Goal: Information Seeking & Learning: Learn about a topic

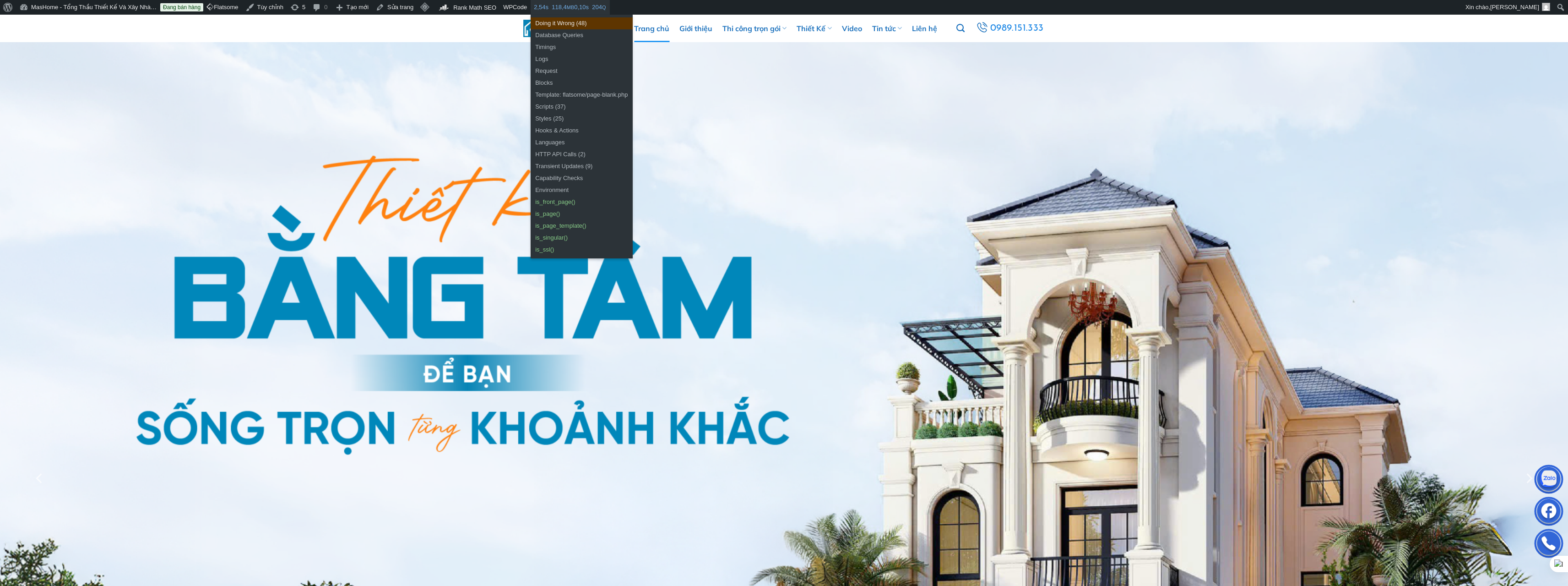
click at [556, 25] on link "Doing it Wrong (48)" at bounding box center [581, 24] width 102 height 12
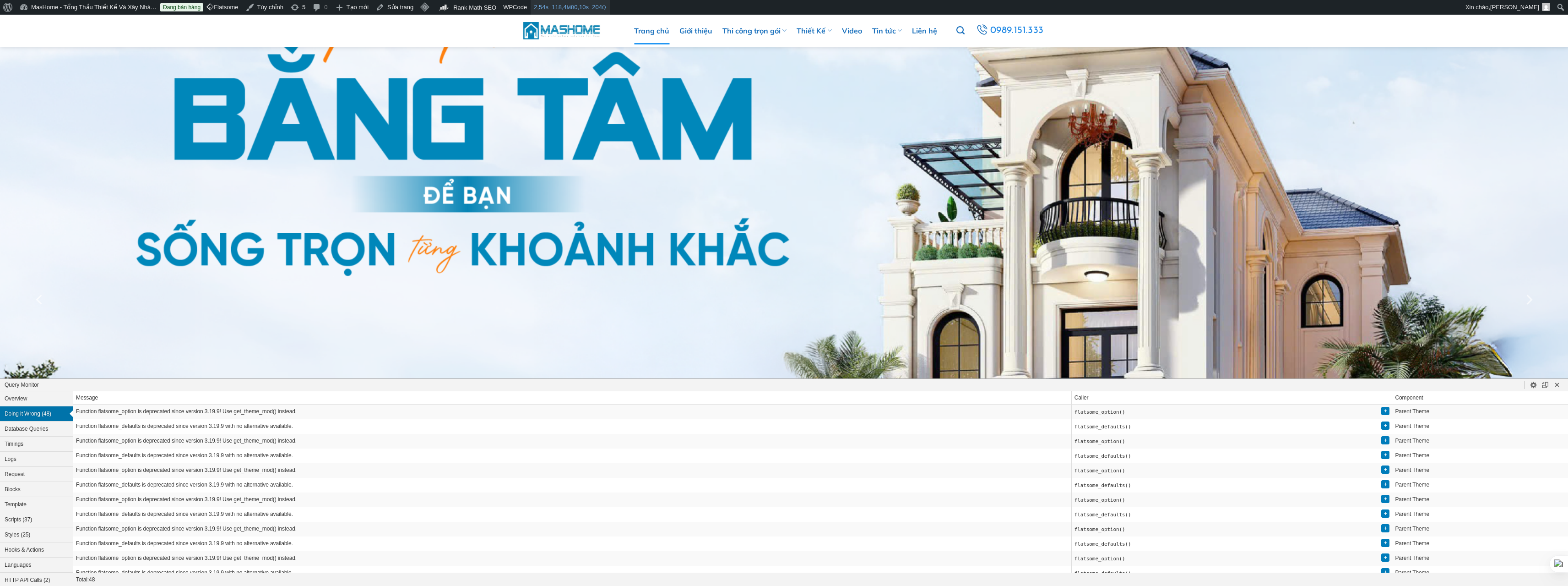
scroll to position [341, 0]
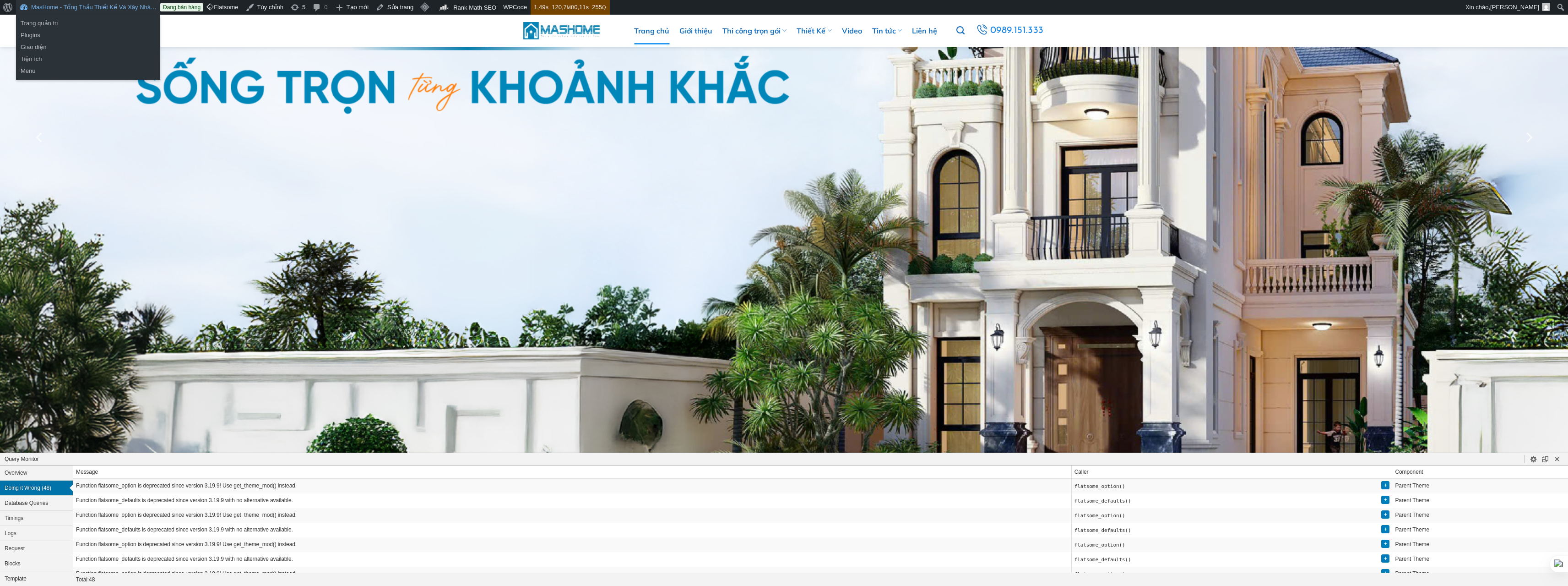
click at [112, 13] on link "MasHome - Tổng Thầu Thiết Kế Và Xây Nhà…" at bounding box center [88, 7] width 144 height 15
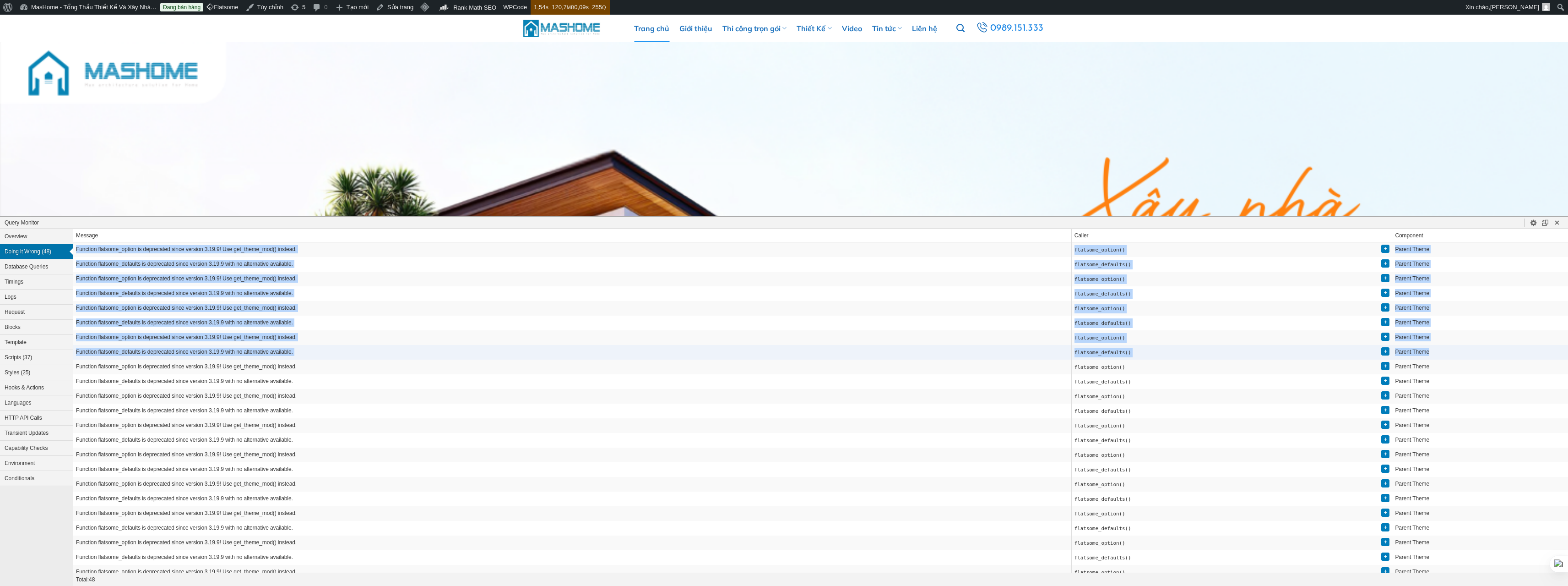
drag, startPoint x: 75, startPoint y: 249, endPoint x: 1455, endPoint y: 354, distance: 1384.0
click at [1455, 354] on tbody "Function flatsome_option is deprecated since version 3.19.9! Use get_theme_mod(…" at bounding box center [821, 594] width 1495 height 704
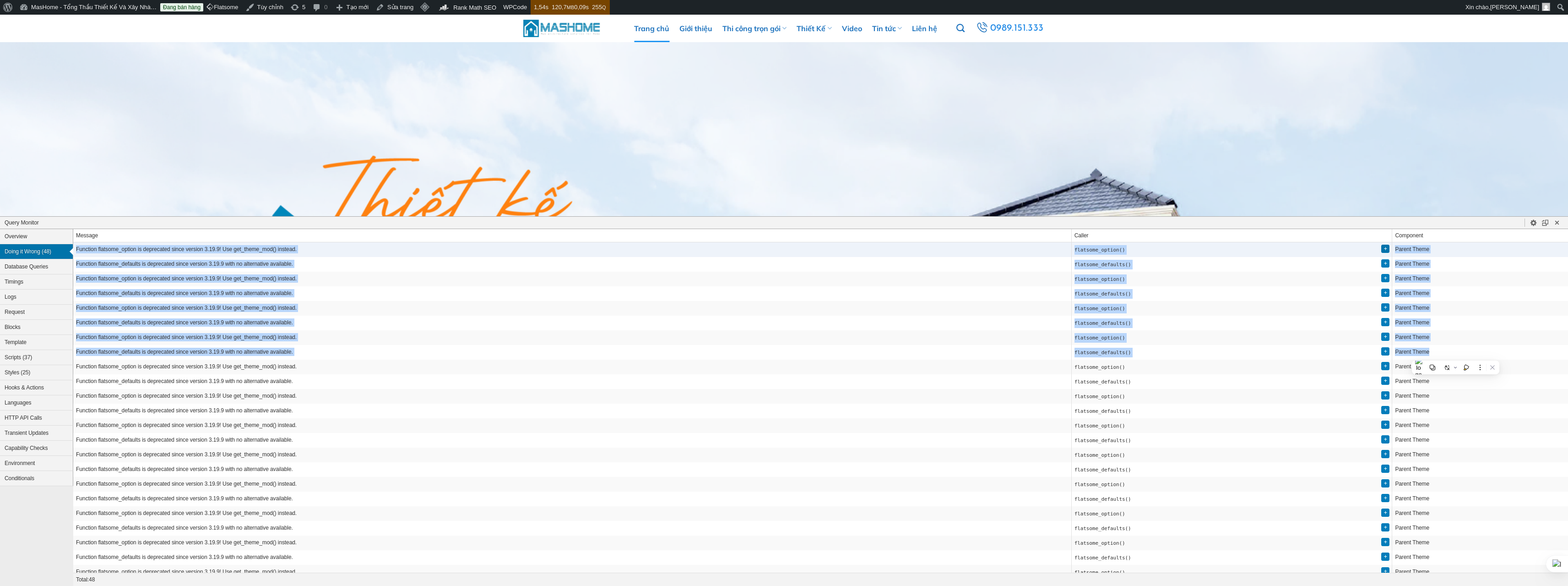
click at [1384, 247] on span "+" at bounding box center [1385, 249] width 3 height 7
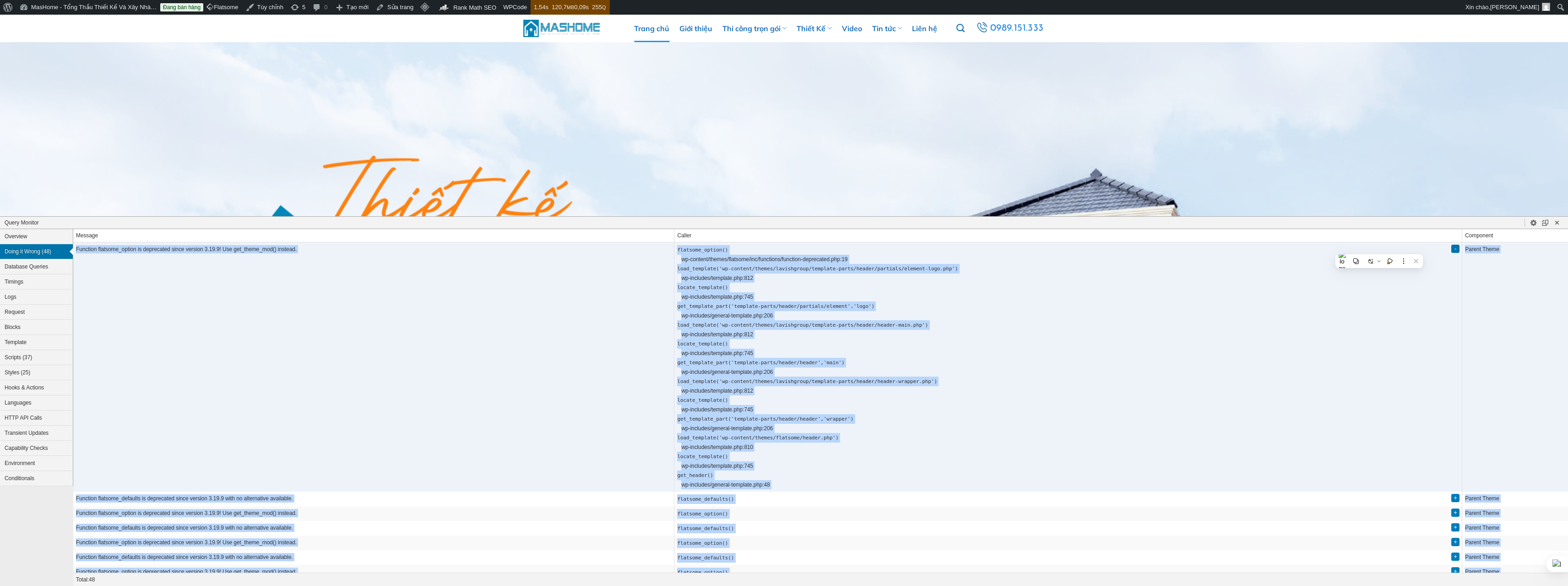
click at [867, 478] on li "get_header() wp-includes/general-template.php:48" at bounding box center [1063, 479] width 772 height 19
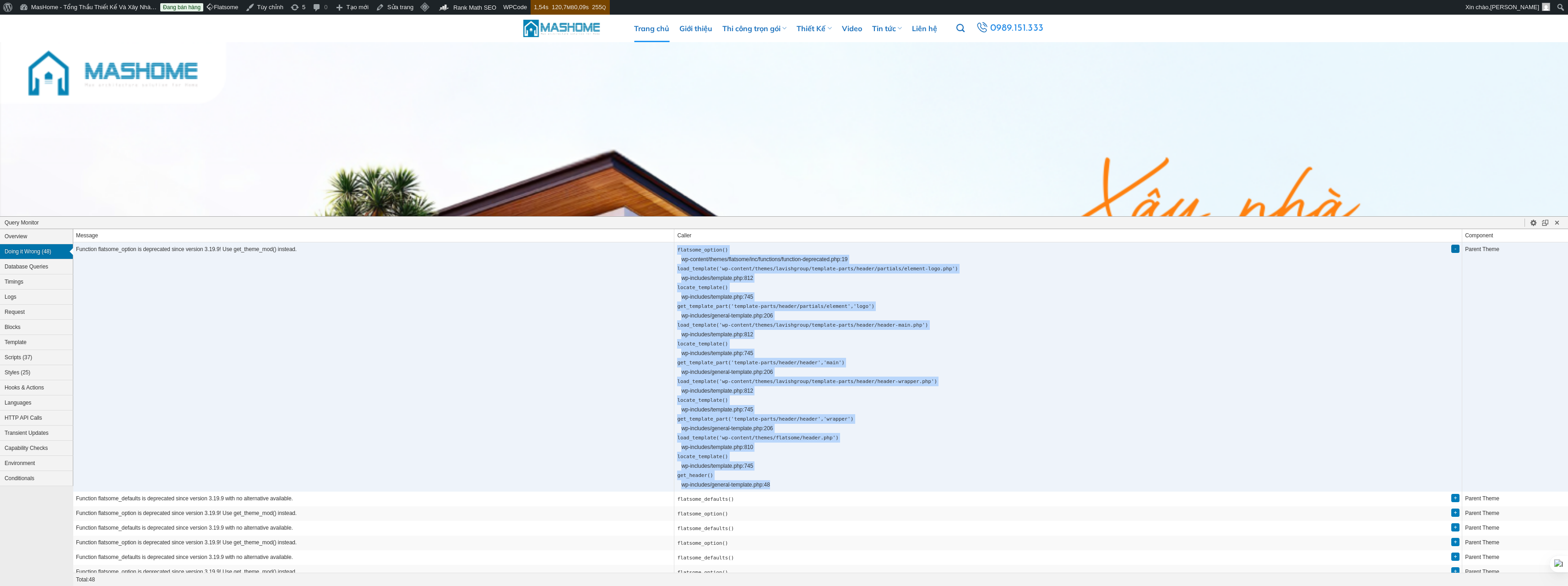
drag, startPoint x: 806, startPoint y: 491, endPoint x: 696, endPoint y: 247, distance: 267.6
click at [696, 247] on ol "flatsome_option() wp-content/themes/flatsome/inc/functions/function-deprecated.…" at bounding box center [1063, 367] width 772 height 244
copy ol "flatsome_option() wp-content/themes/flatsome/inc/functions/function-deprecated.…"
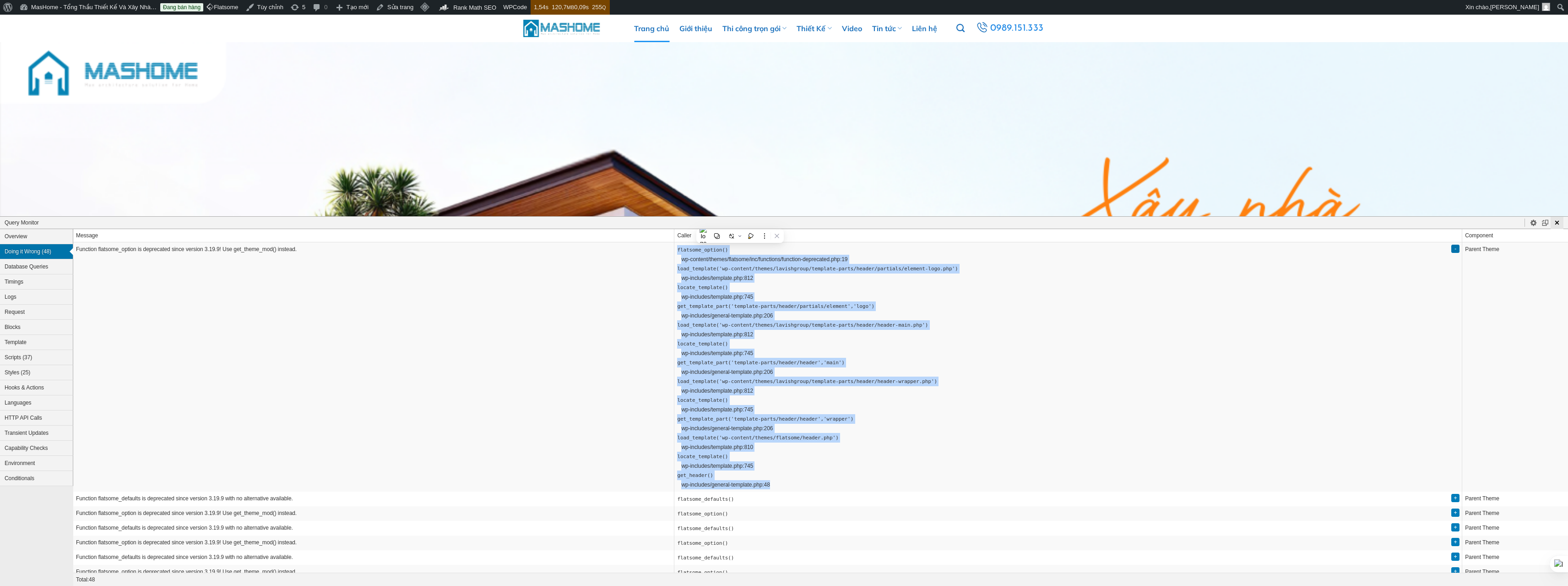
click at [1553, 223] on icon "Close Panel" at bounding box center [1557, 223] width 9 height 9
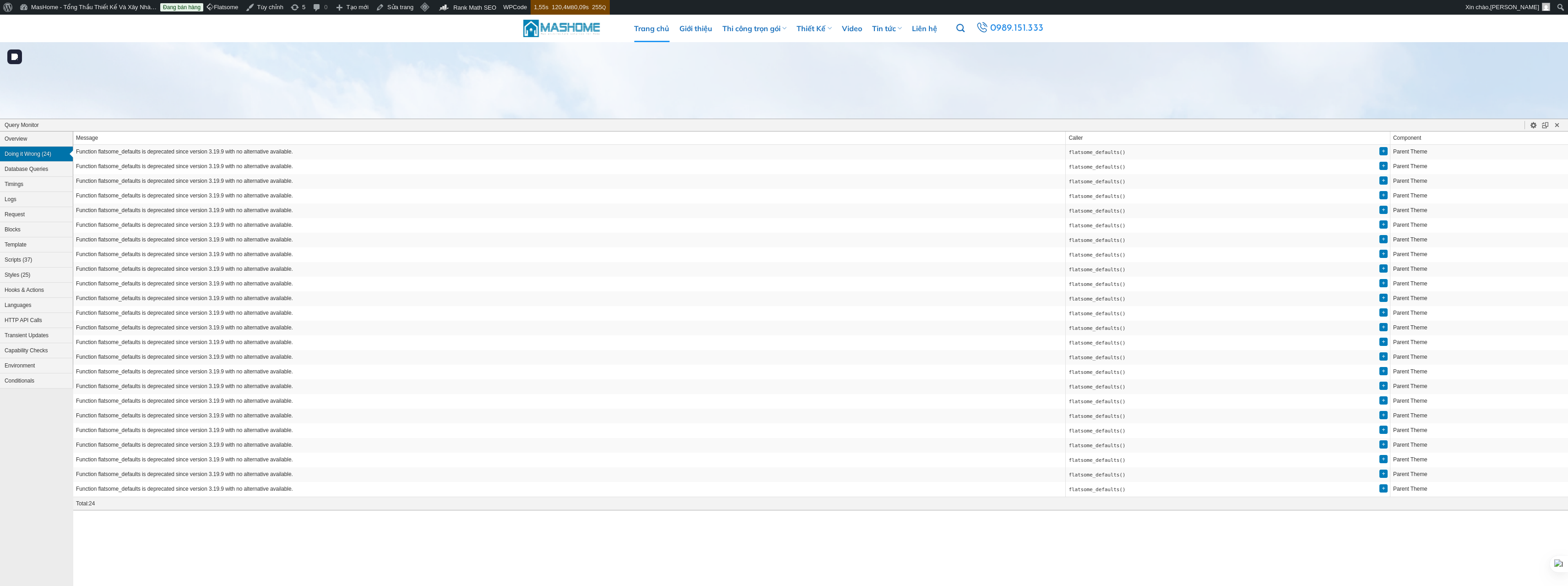
drag, startPoint x: 377, startPoint y: 392, endPoint x: 545, endPoint y: 127, distance: 313.8
click at [545, 127] on h1 "Query Monitor" at bounding box center [765, 125] width 1521 height 9
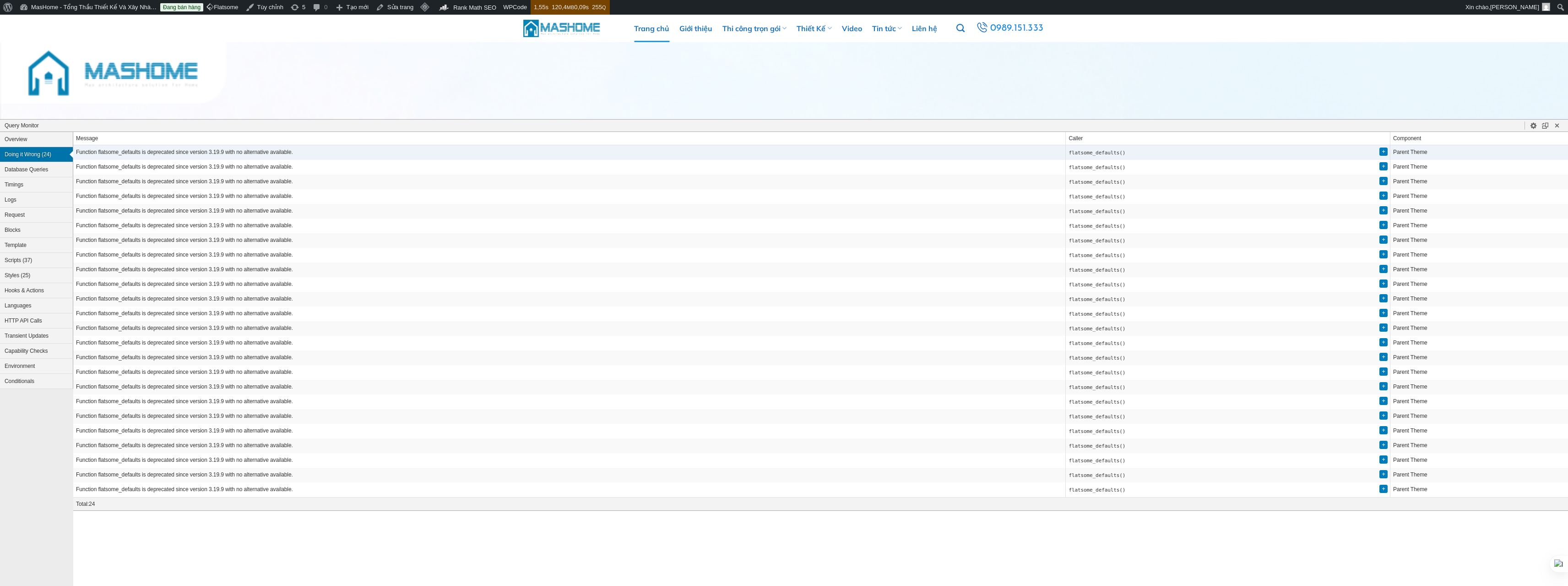
click at [278, 151] on td "Function flatsome_defaults is deprecated since version 3.19.9 with no alternati…" at bounding box center [569, 152] width 993 height 15
drag, startPoint x: 1126, startPoint y: 152, endPoint x: 1282, endPoint y: 160, distance: 156.2
click at [1125, 152] on code "flatsome_defaults()" at bounding box center [1096, 153] width 57 height 6
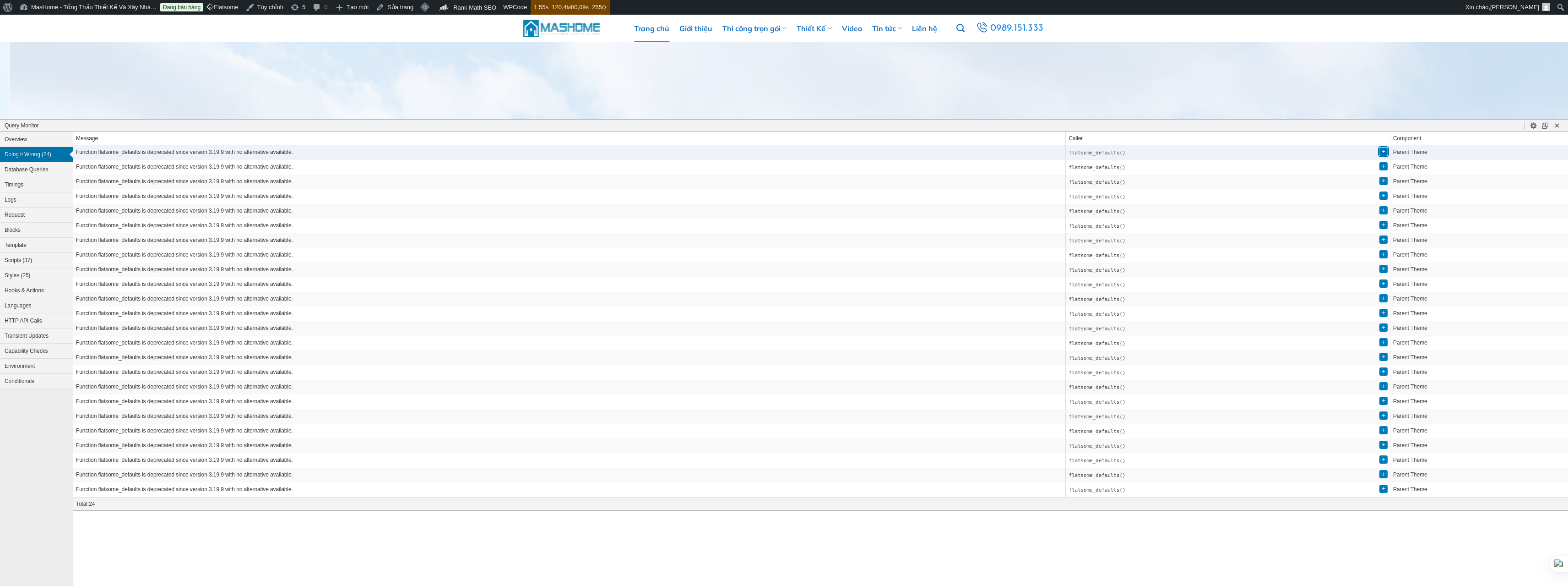
click at [1381, 150] on button "+" at bounding box center [1384, 152] width 9 height 9
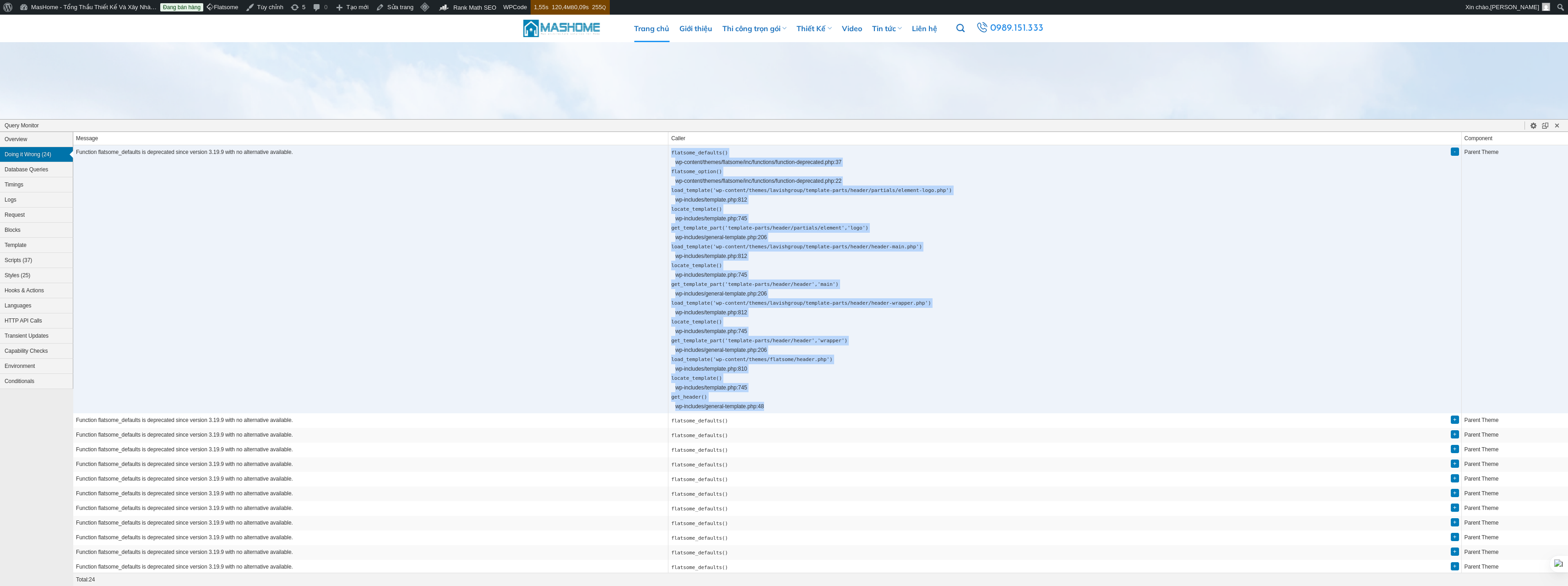
drag, startPoint x: 793, startPoint y: 415, endPoint x: 689, endPoint y: 151, distance: 283.7
click at [689, 151] on td "- flatsome_defaults() wp-content/themes/flatsome/inc/functions/function-depreca…" at bounding box center [1065, 279] width 793 height 268
copy ol "flatsome_defaults() wp-content/themes/flatsome/inc/functions/function-deprecate…"
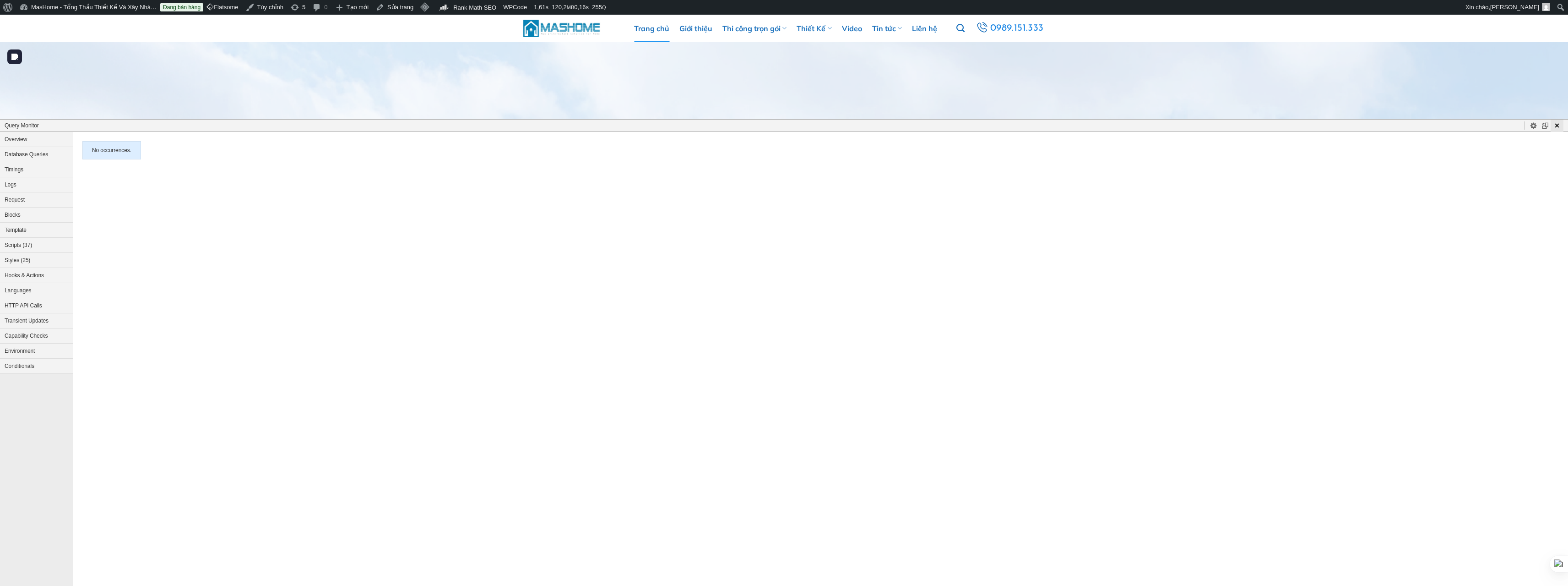
click at [1552, 130] on button "Close Panel" at bounding box center [1556, 125] width 13 height 12
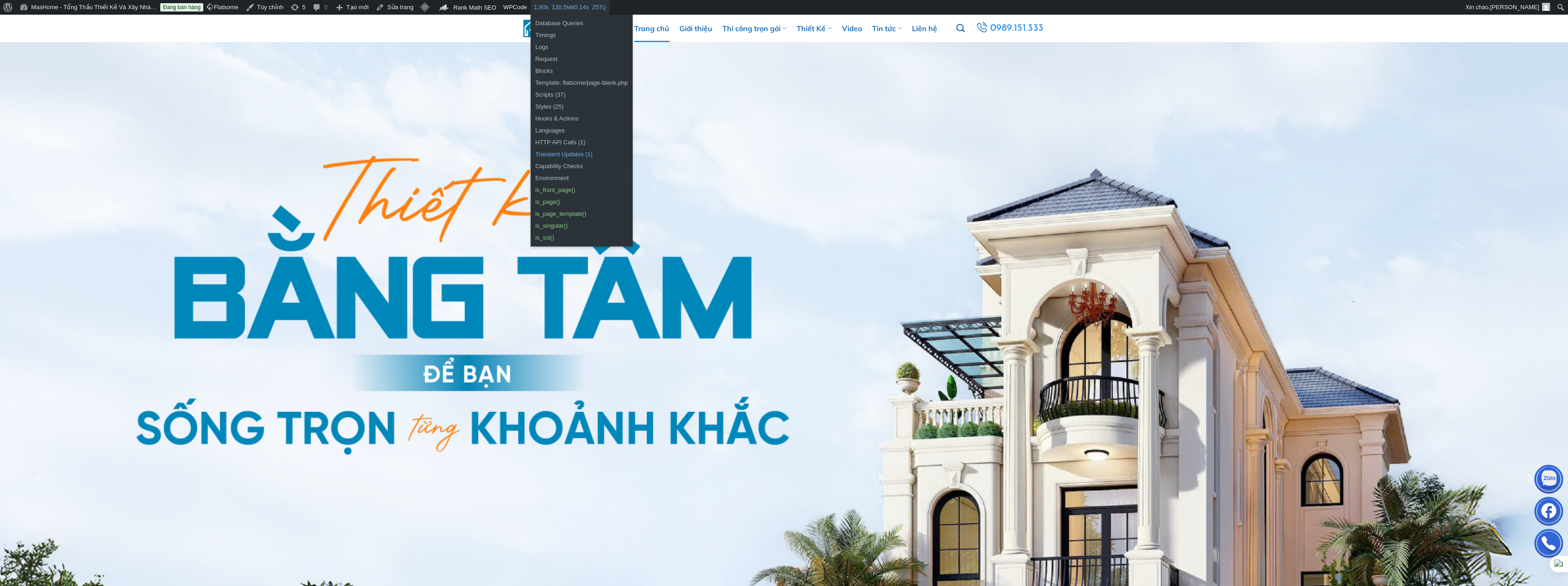
click at [559, 152] on link "Transient Updates (1)" at bounding box center [581, 155] width 102 height 12
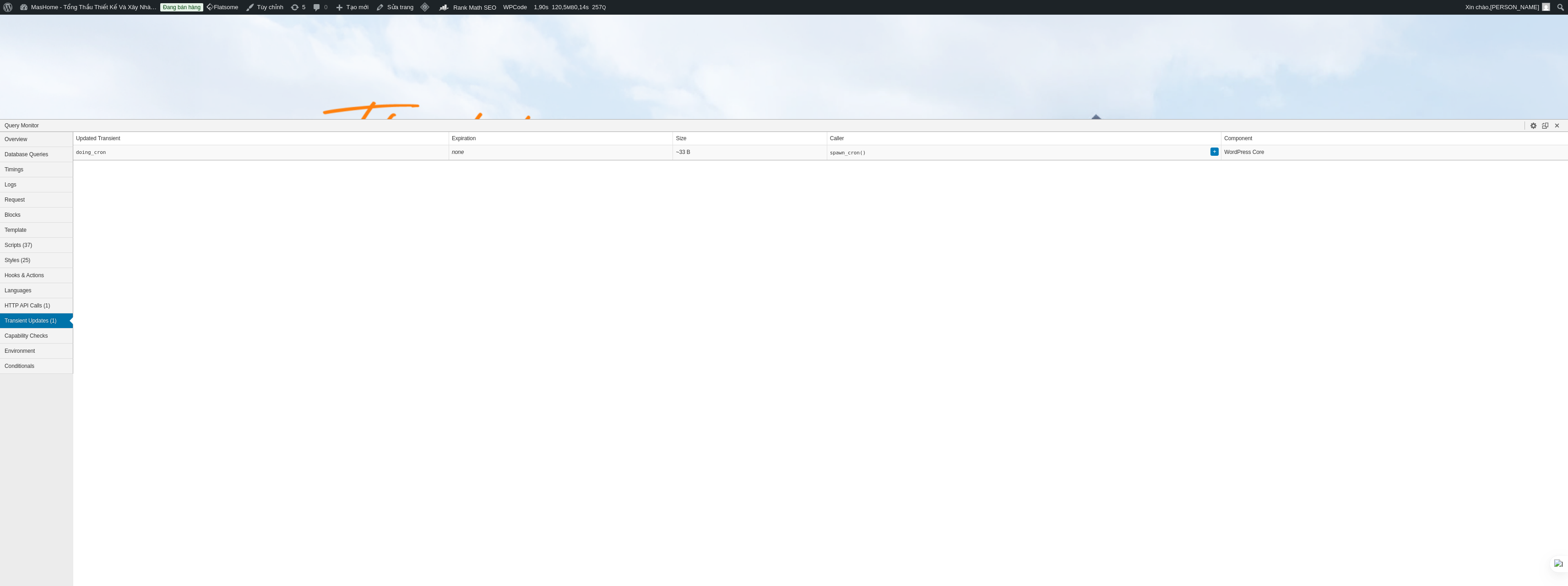
scroll to position [82, 0]
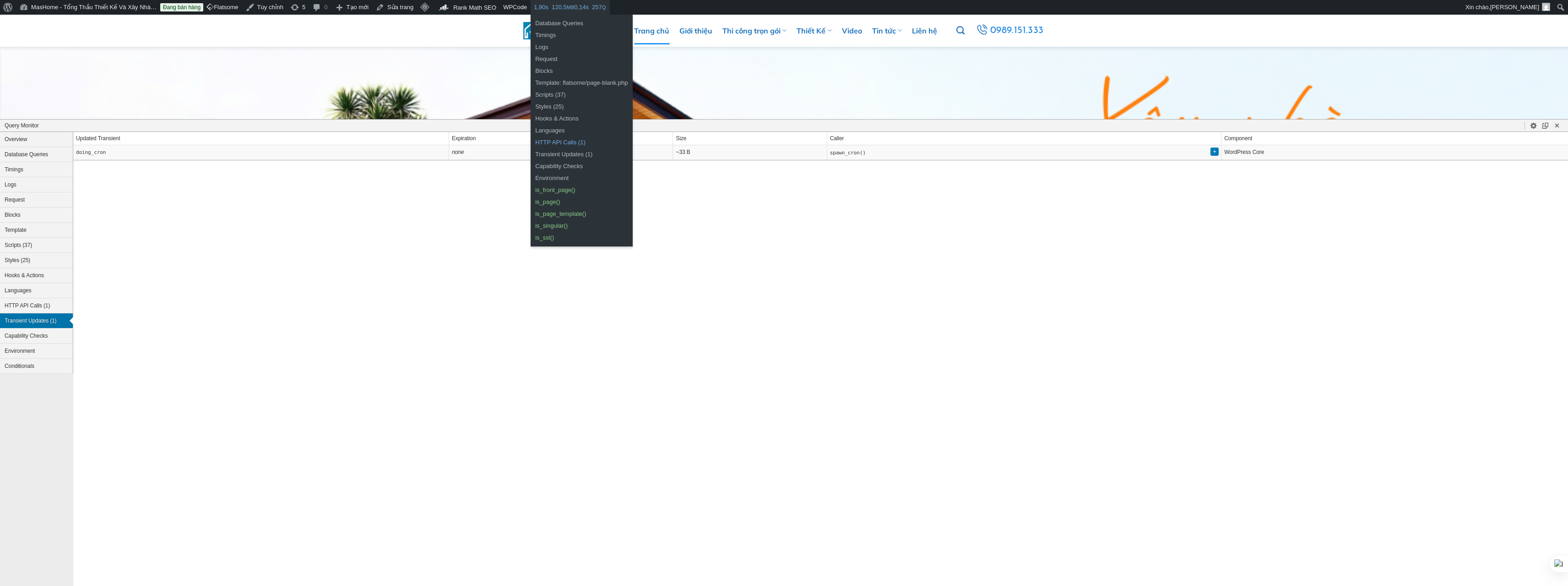
click at [557, 141] on link "HTTP API Calls (1)" at bounding box center [581, 143] width 102 height 12
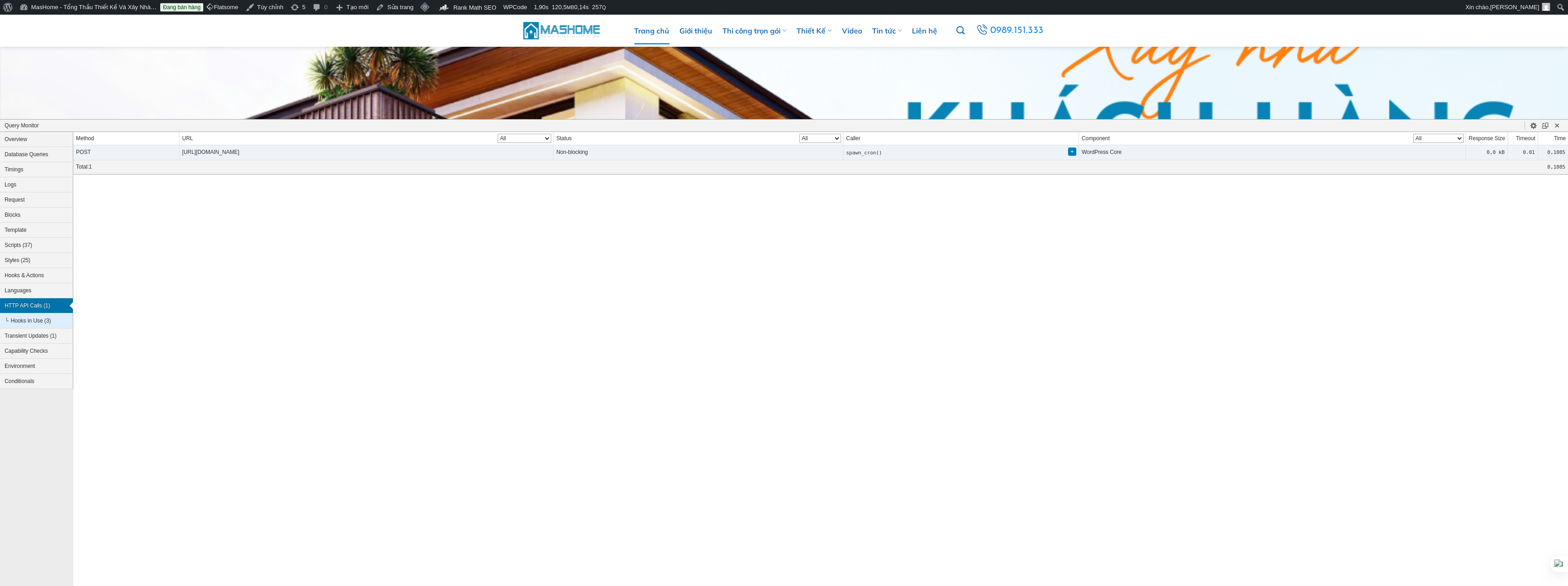
scroll to position [163, 0]
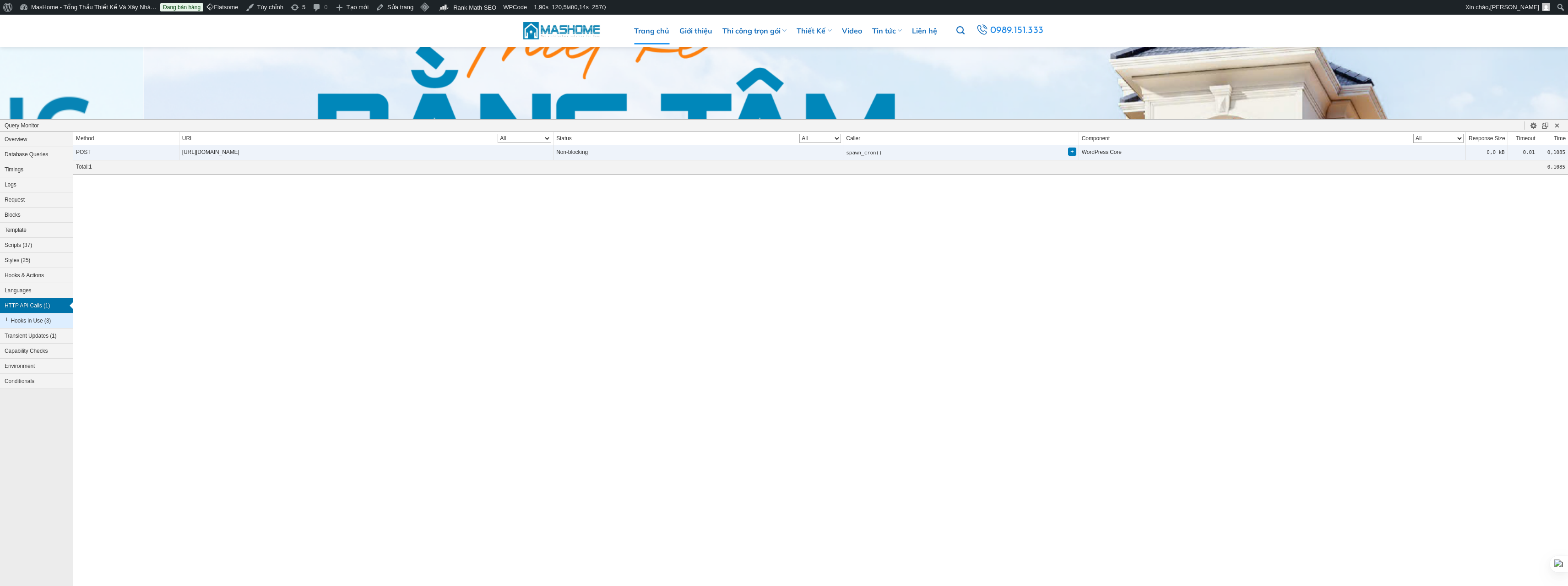
drag, startPoint x: 399, startPoint y: 150, endPoint x: 161, endPoint y: 152, distance: 238.0
click at [179, 150] on td "https://mashome.com.vn/wp-cron.php?doing_wp_cron=1755268849.0343699455261230468…" at bounding box center [366, 152] width 374 height 15
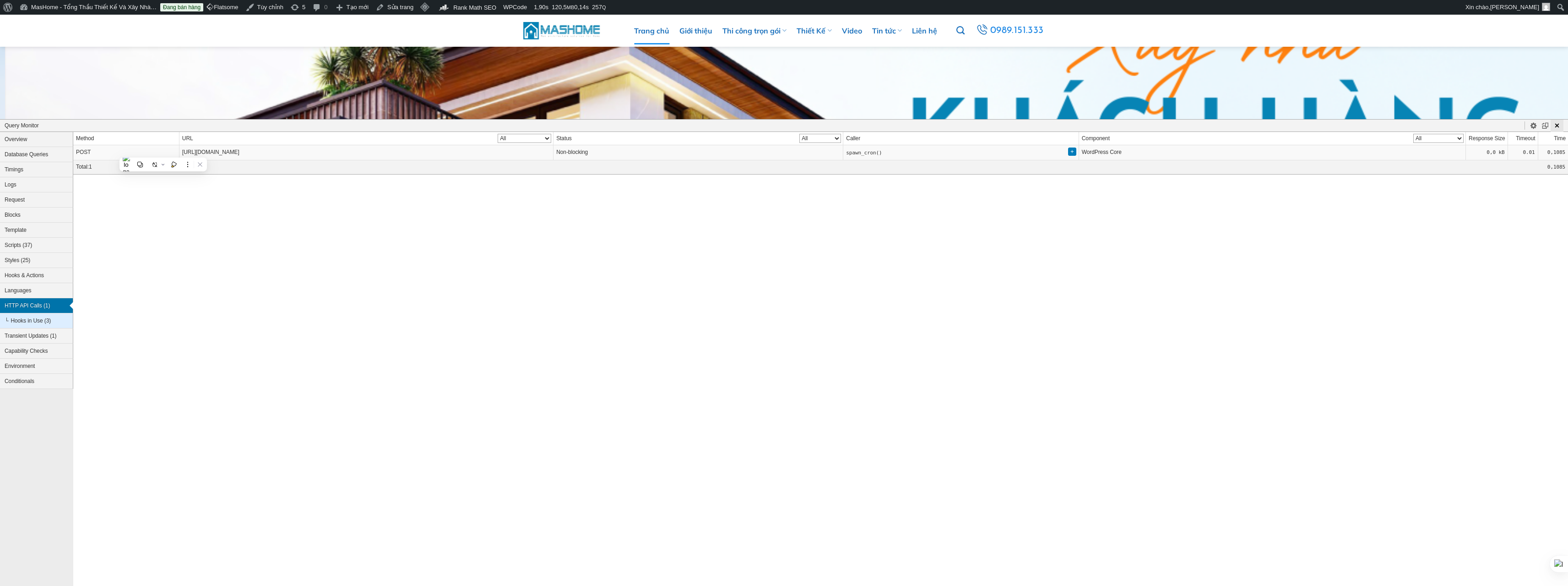
click at [1559, 129] on icon "Close Panel" at bounding box center [1557, 125] width 9 height 9
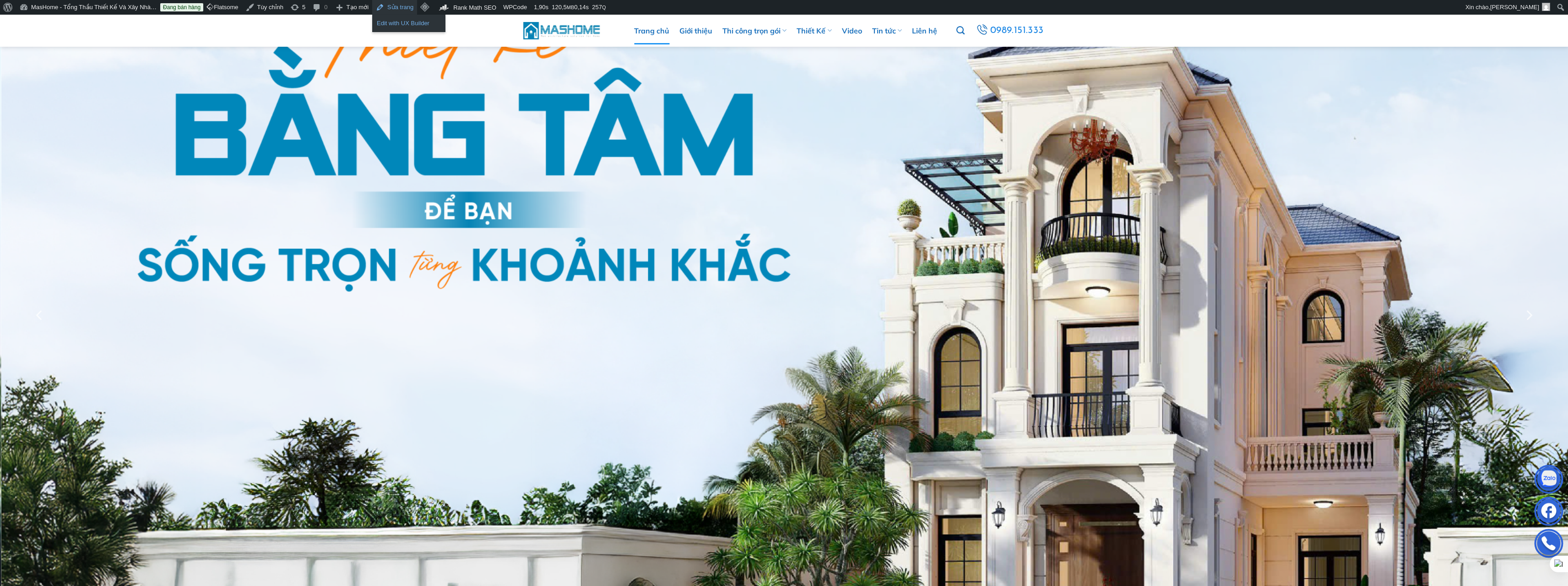
click at [387, 21] on link "Edit with UX Builder" at bounding box center [408, 24] width 73 height 12
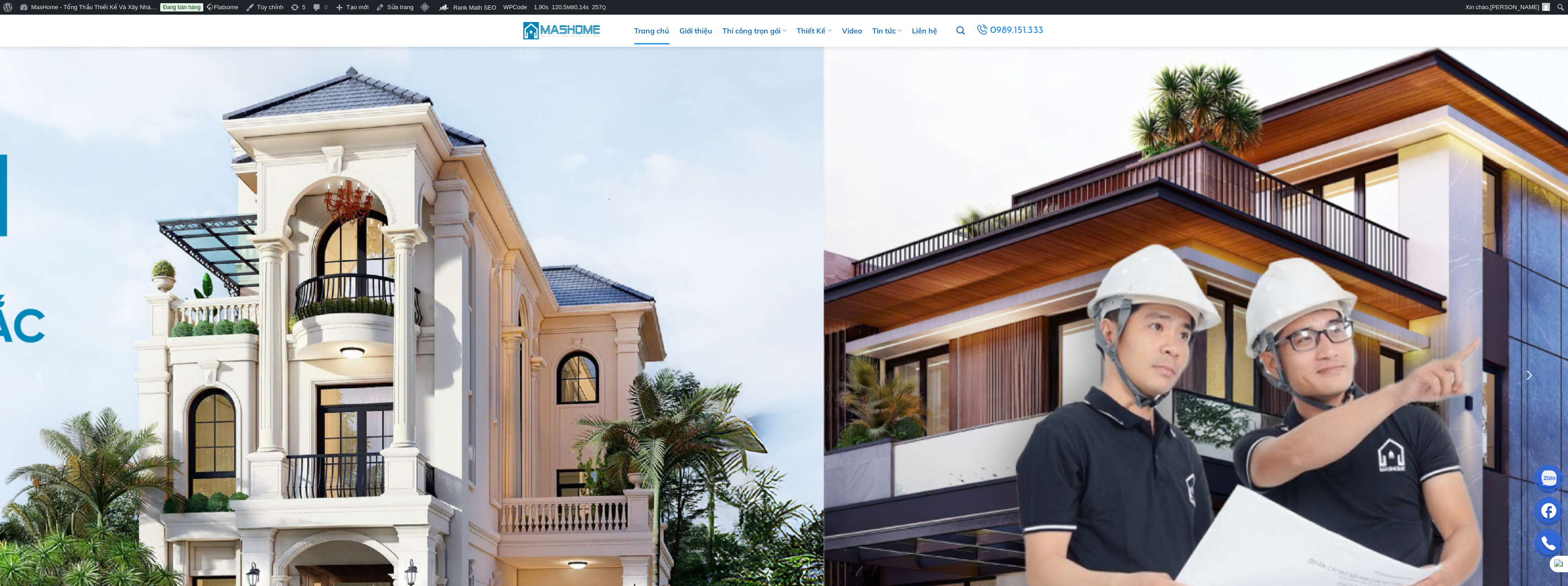
scroll to position [26, 0]
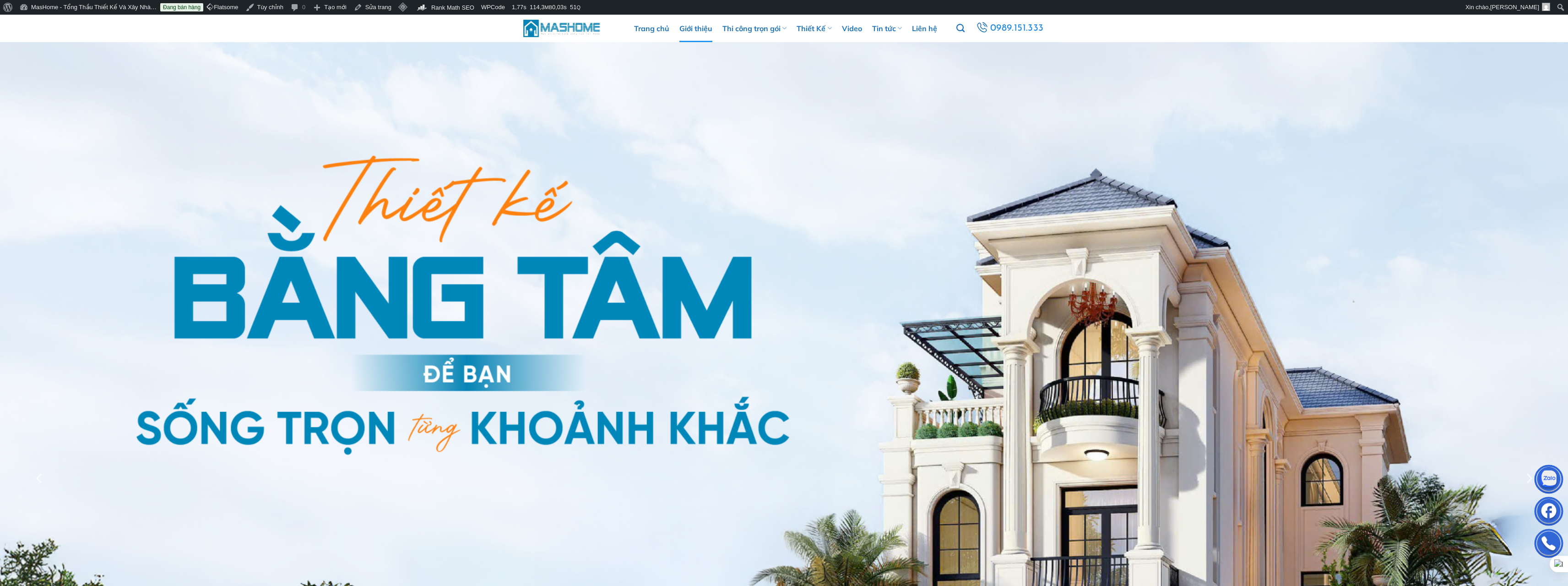
click at [695, 31] on link "Giới thiệu" at bounding box center [696, 28] width 33 height 27
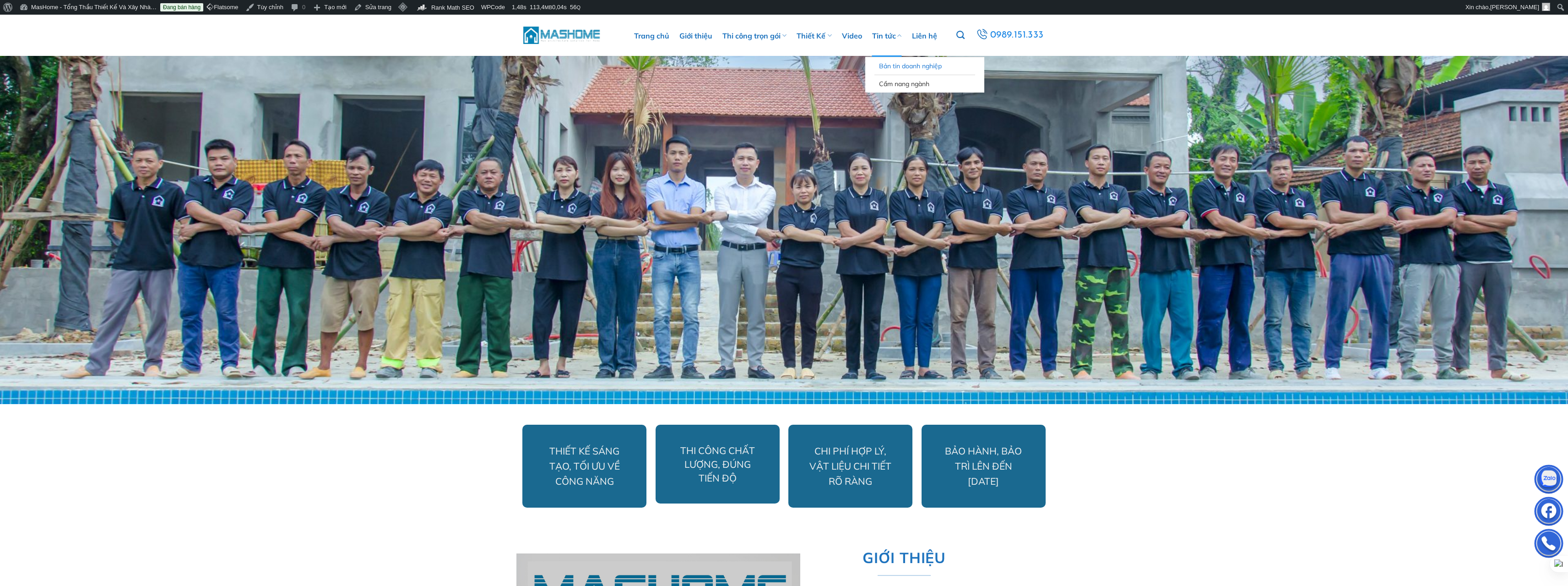
click at [889, 66] on link "Bản tin doanh nghiệp" at bounding box center [925, 66] width 91 height 18
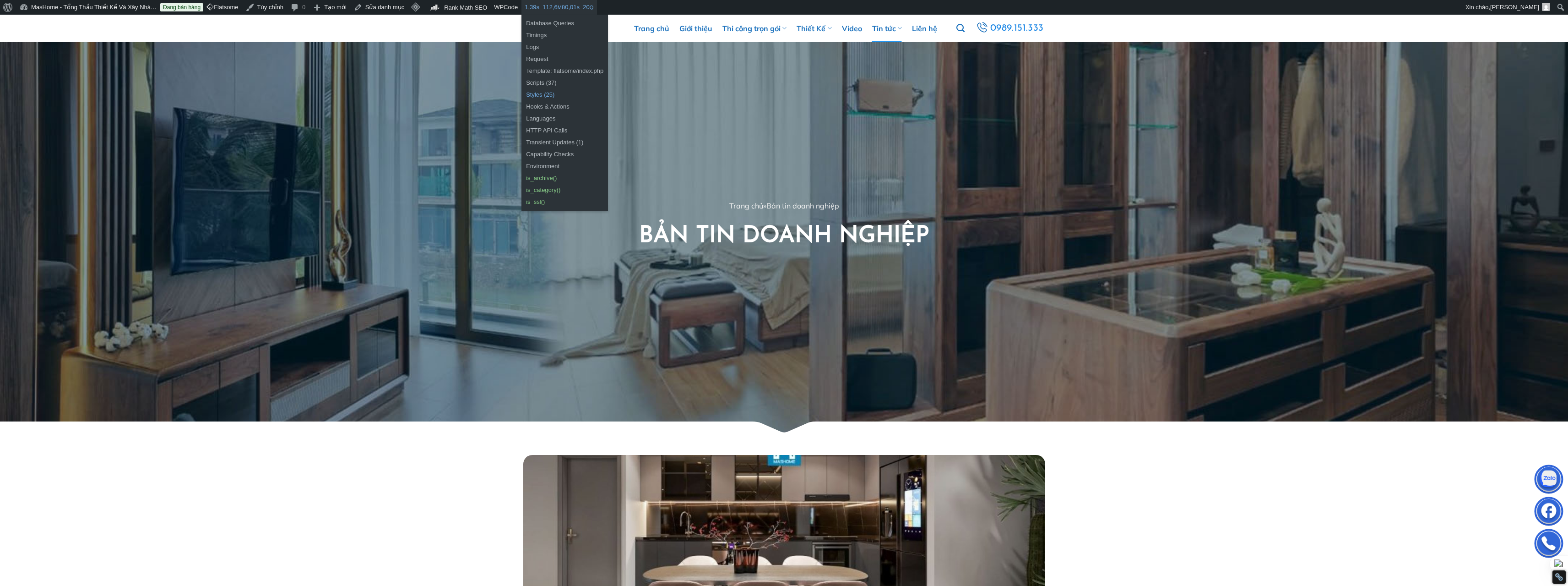
click at [554, 96] on link "Styles (25)" at bounding box center [565, 95] width 86 height 12
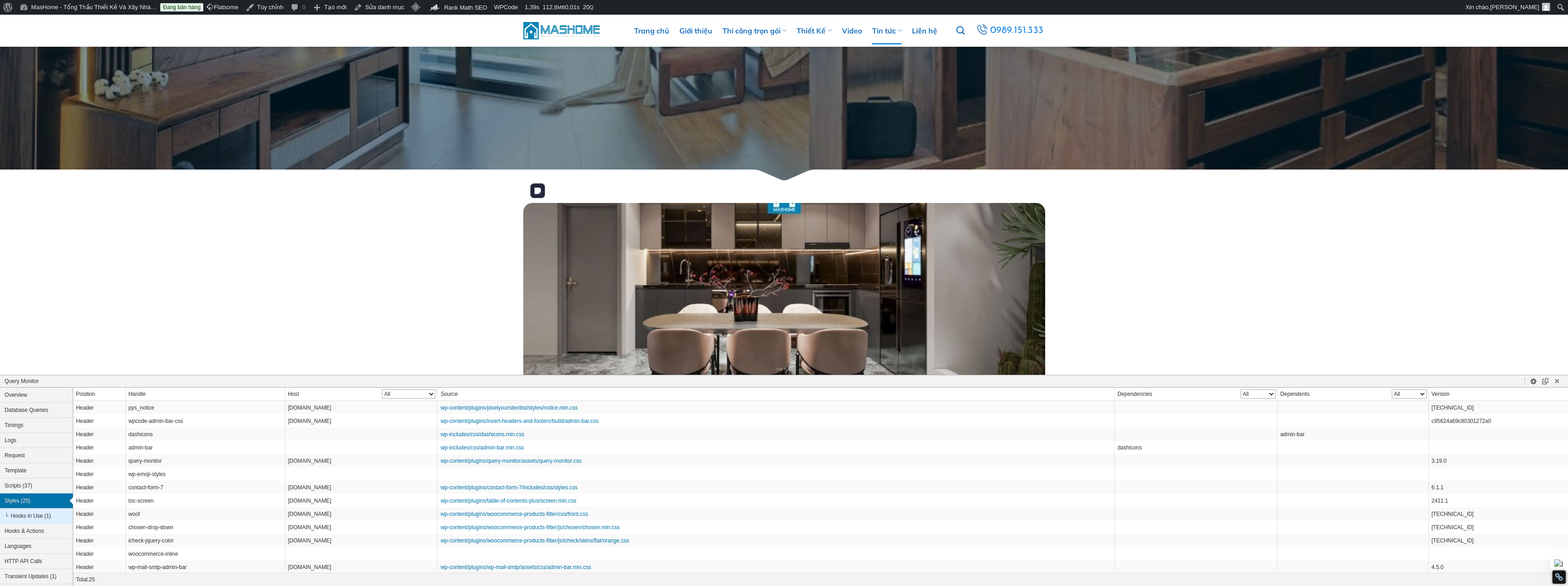
scroll to position [245, 0]
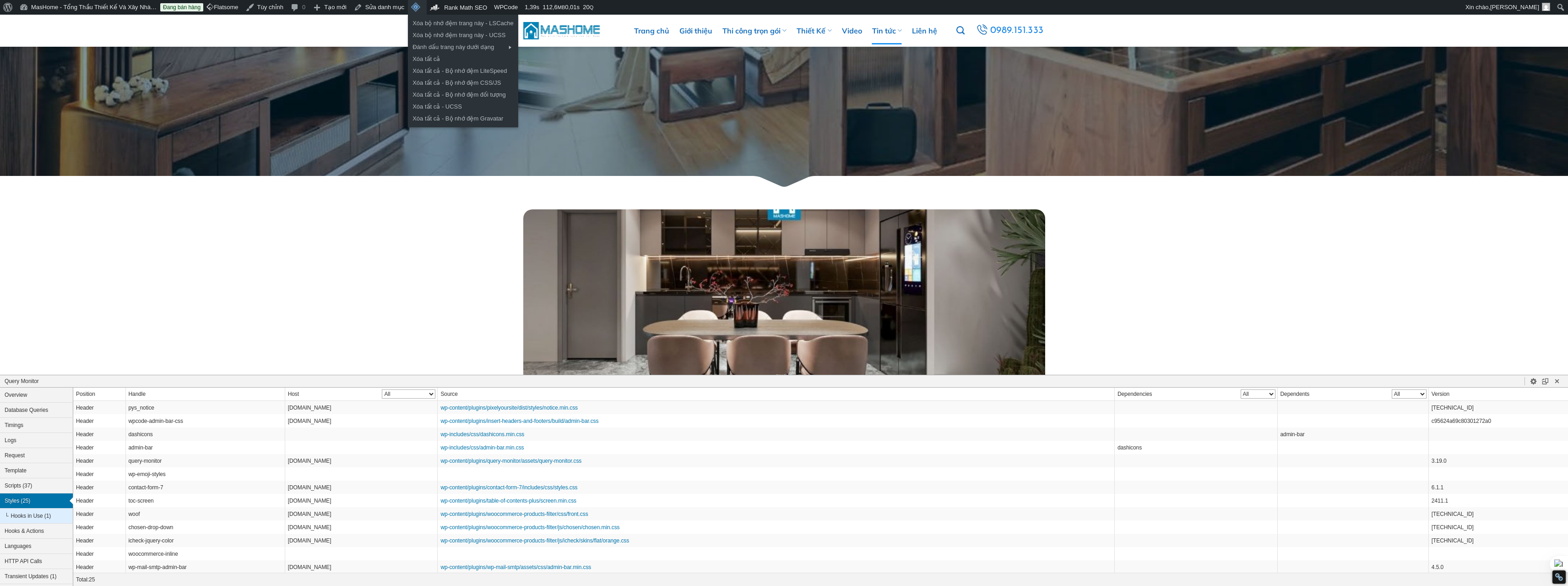
click at [411, 7] on span "Thanh công cụ" at bounding box center [415, 7] width 9 height 13
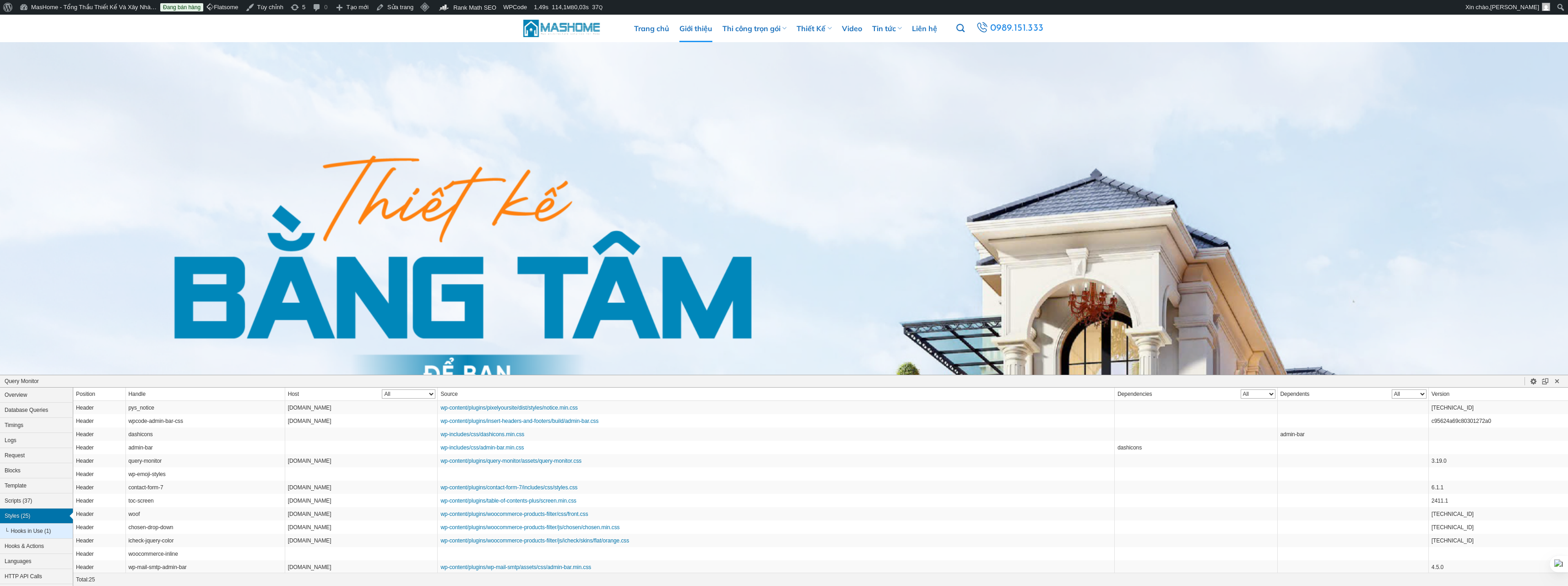
click at [702, 34] on link "Giới thiệu" at bounding box center [696, 28] width 33 height 27
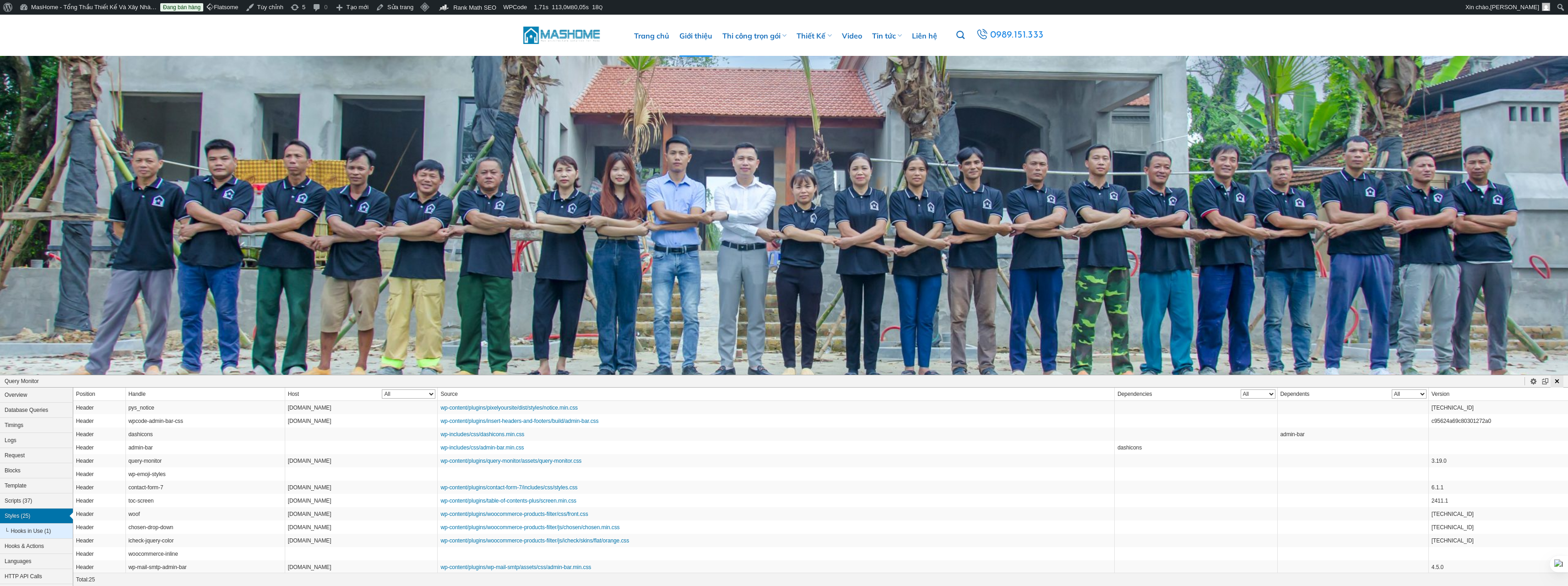
click at [1559, 386] on button "Close Panel" at bounding box center [1556, 381] width 13 height 12
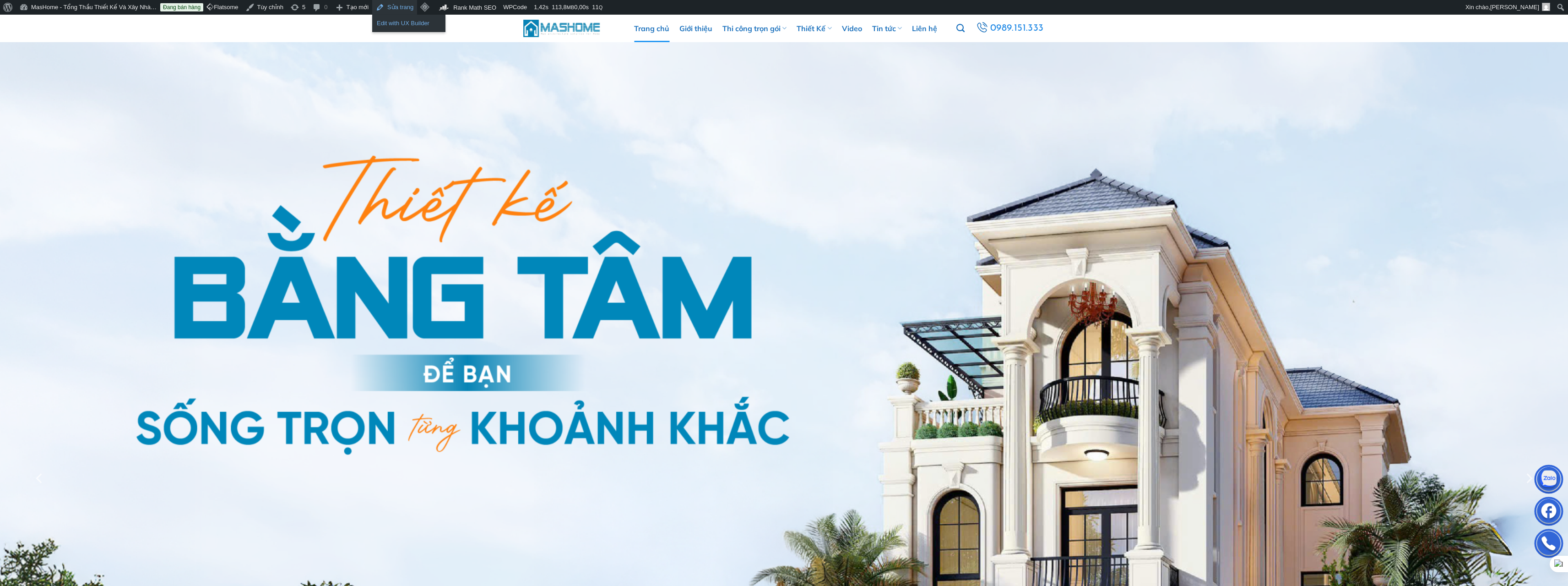
click at [396, 24] on link "Edit with UX Builder" at bounding box center [408, 24] width 73 height 12
